Goal: Find specific page/section: Find specific page/section

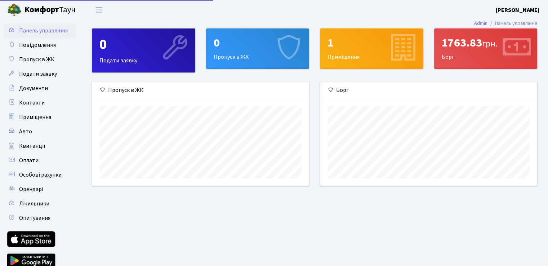
scroll to position [104, 216]
click at [36, 162] on span "Оплати" at bounding box center [28, 160] width 19 height 8
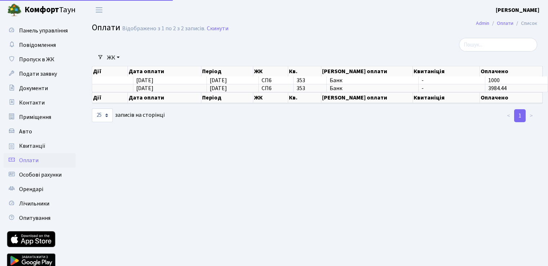
select select "25"
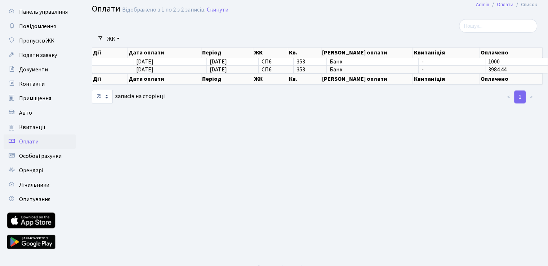
scroll to position [30, 0]
